Goal: Find specific page/section: Find specific page/section

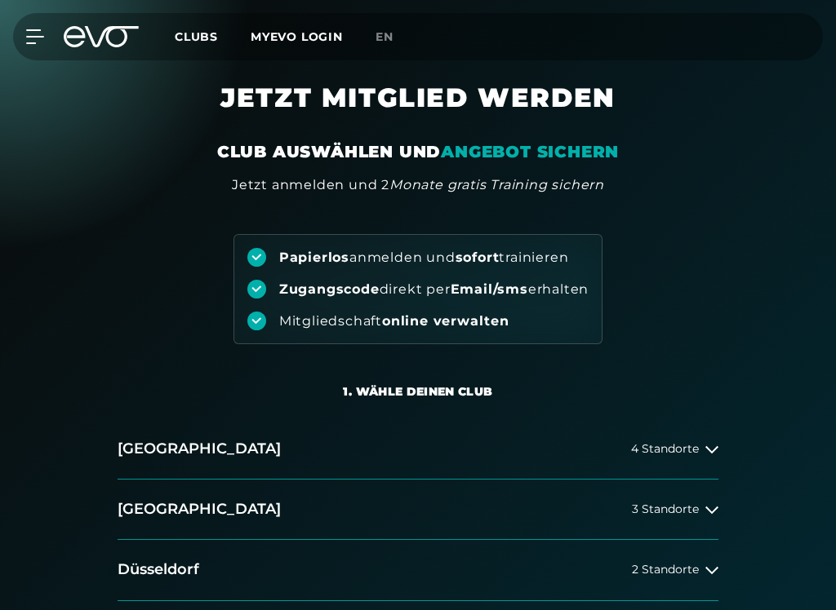
scroll to position [219, 0]
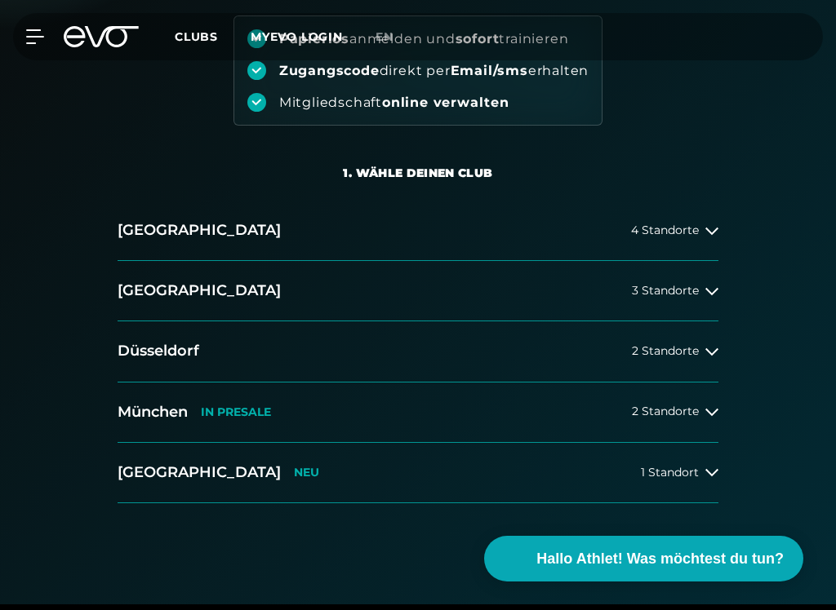
click at [137, 356] on h2 "Düsseldorf" at bounding box center [159, 351] width 82 height 20
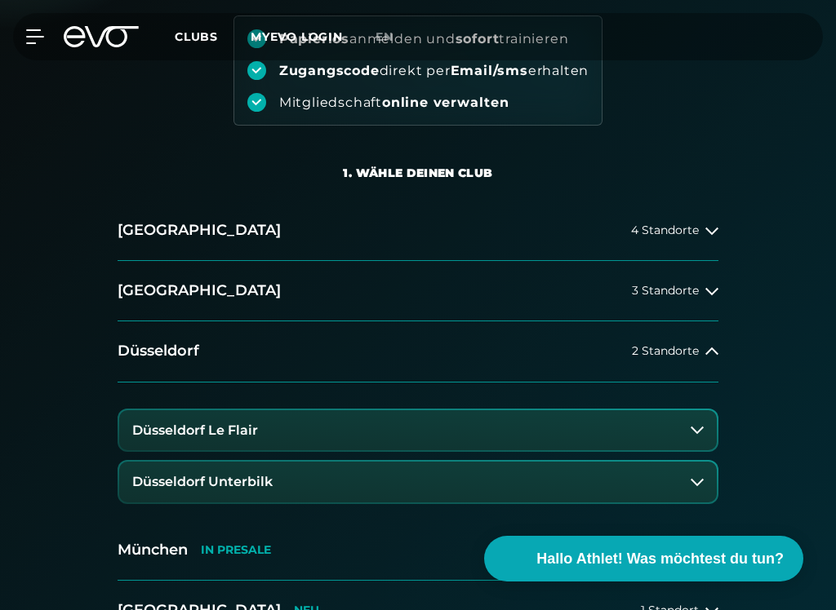
click at [746, 552] on span "Hallo Athlet! Was möchtest du tun?" at bounding box center [659, 559] width 247 height 22
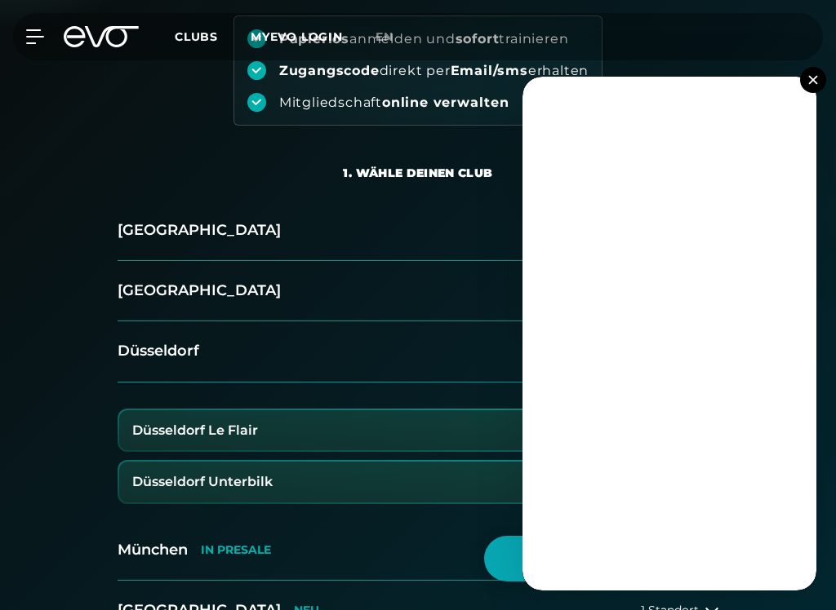
click at [811, 78] on img at bounding box center [812, 79] width 9 height 9
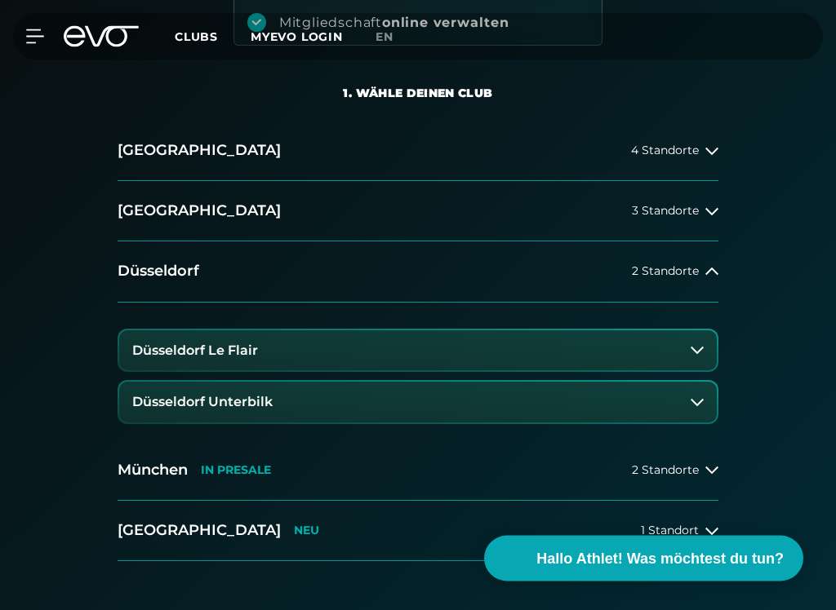
click at [703, 349] on icon at bounding box center [696, 350] width 13 height 13
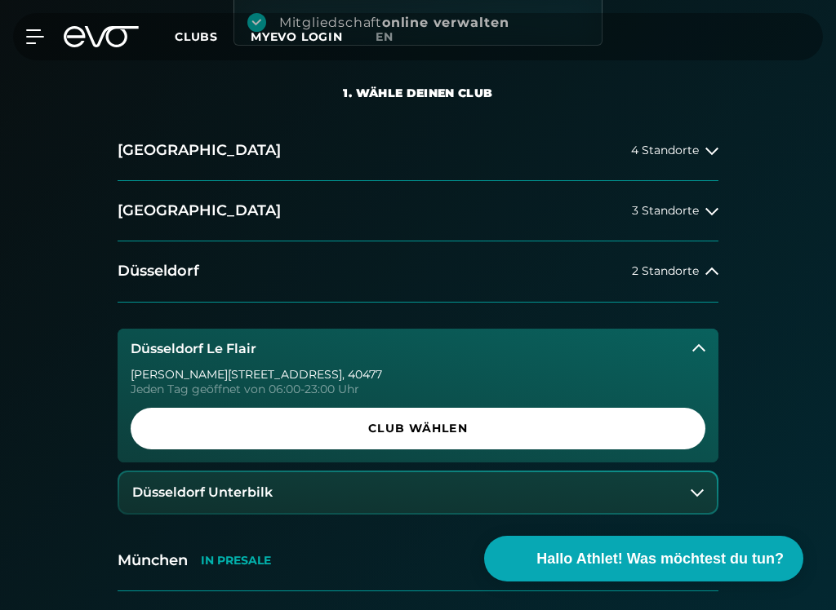
click at [448, 426] on span "Club wählen" at bounding box center [417, 428] width 535 height 17
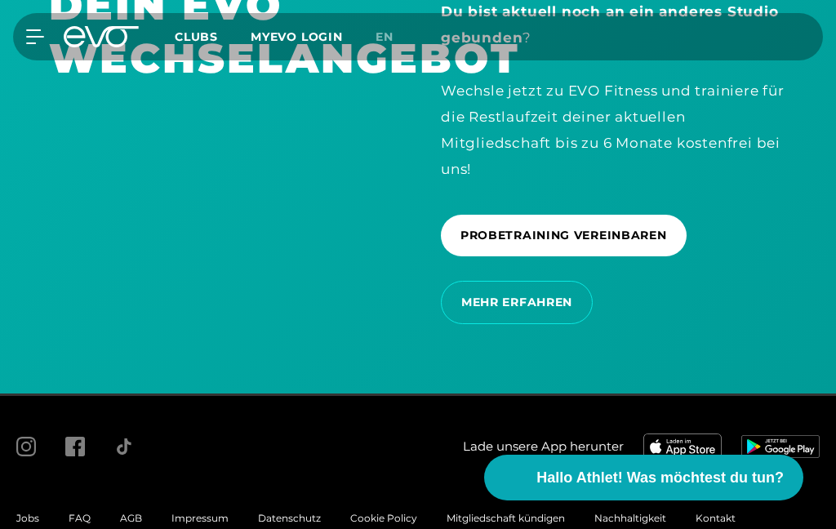
scroll to position [4040, 0]
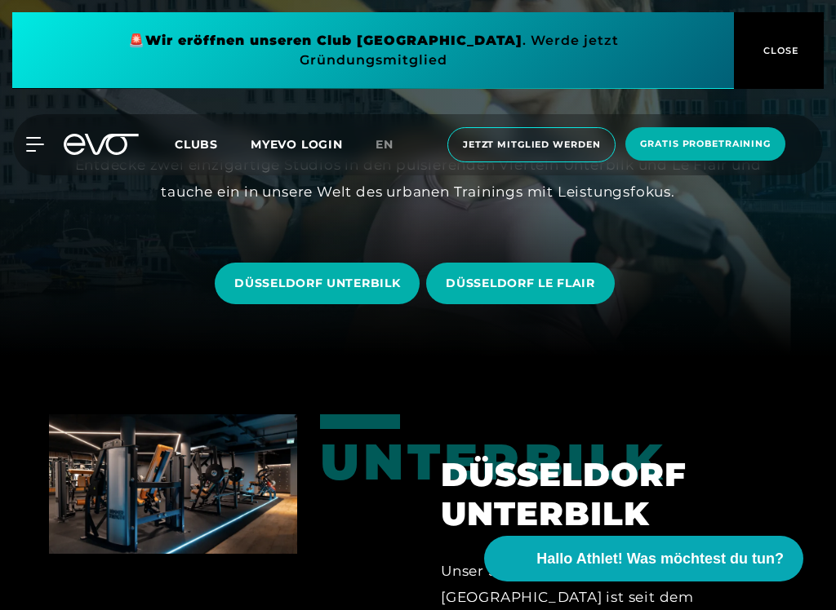
scroll to position [254, 0]
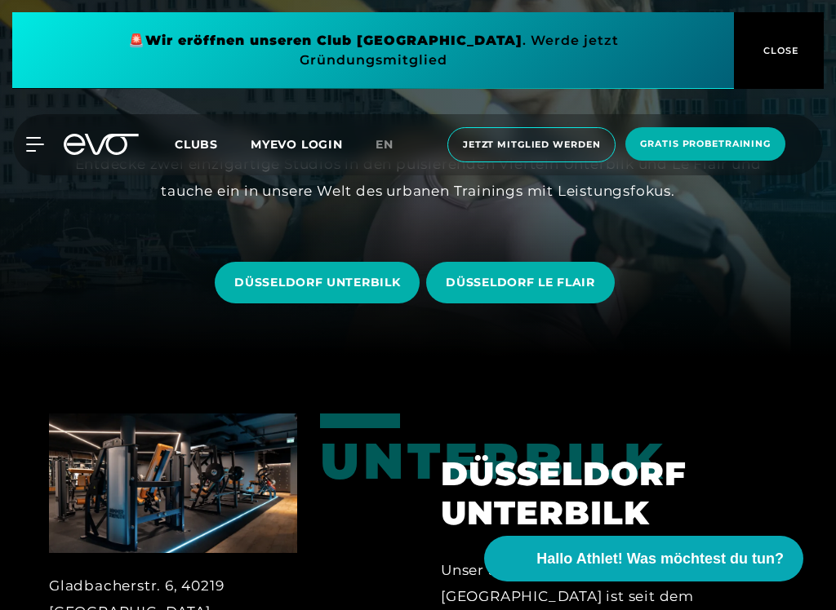
click at [496, 286] on span "DÜSSELDORF LE FLAIR" at bounding box center [520, 282] width 149 height 17
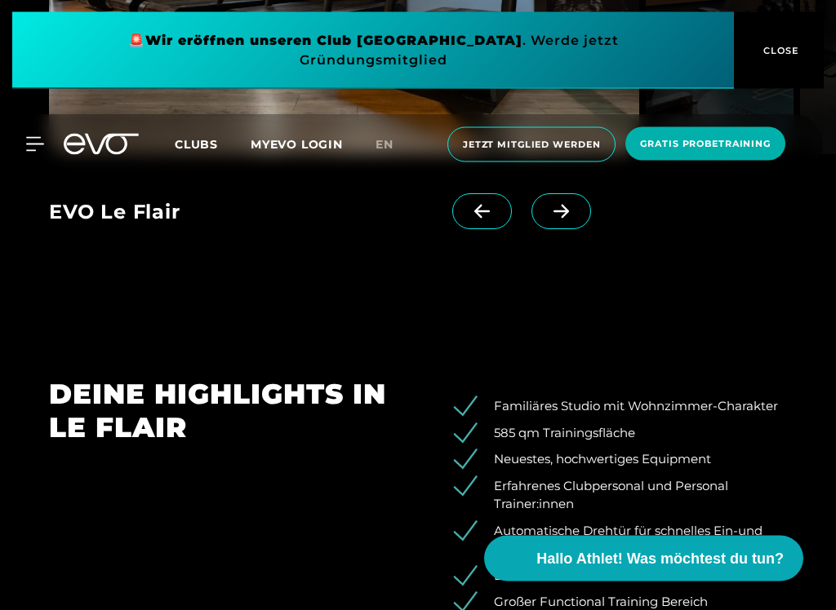
scroll to position [1622, 0]
click at [833, 330] on section "DEINE HIGHLIGHTS IN LE FLAIR Familiäres Studio mit Wohnzimmer-Charakter 585 qm …" at bounding box center [418, 584] width 836 height 526
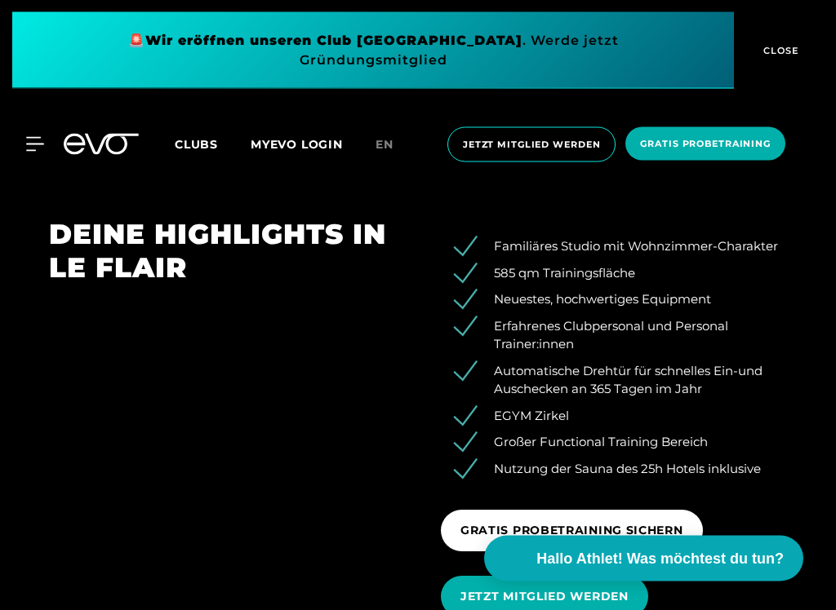
scroll to position [1781, 0]
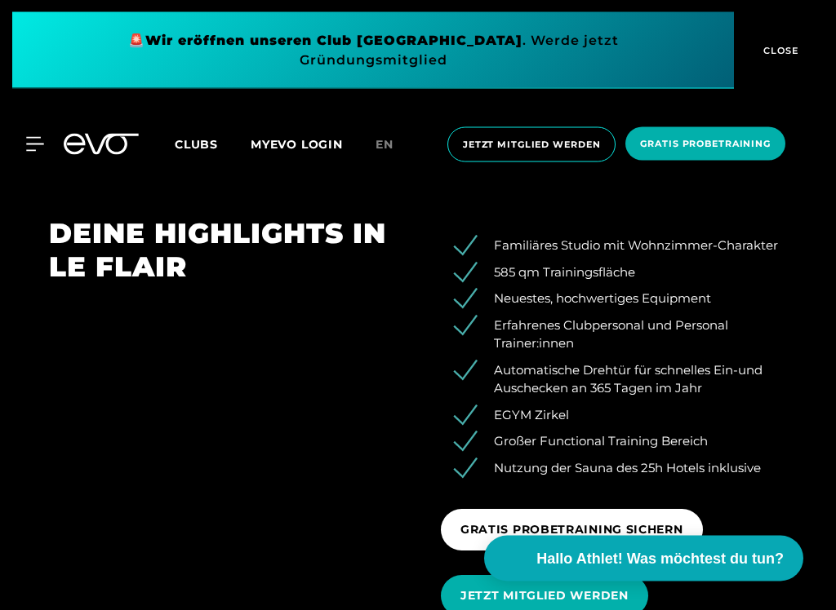
click at [834, 357] on section "DEINE HIGHLIGHTS IN LE FLAIR Familiäres Studio mit Wohnzimmer-Charakter 585 qm …" at bounding box center [418, 424] width 836 height 526
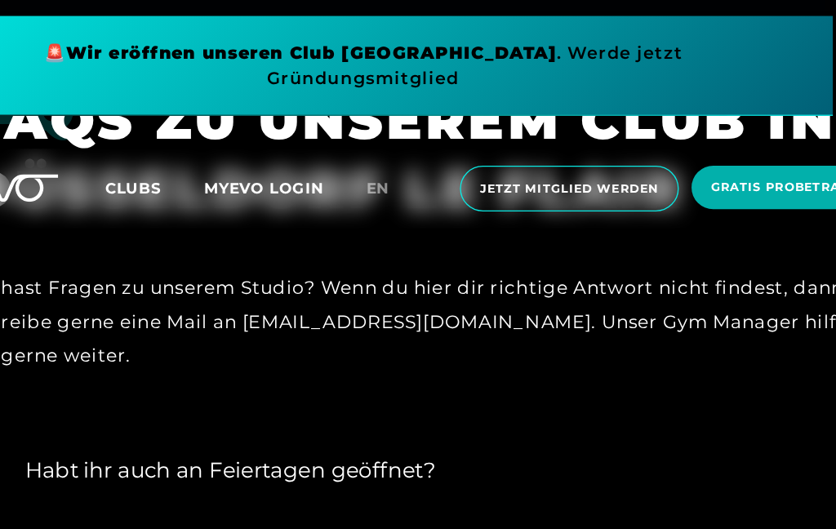
scroll to position [4434, 0]
